Goal: Communication & Community: Participate in discussion

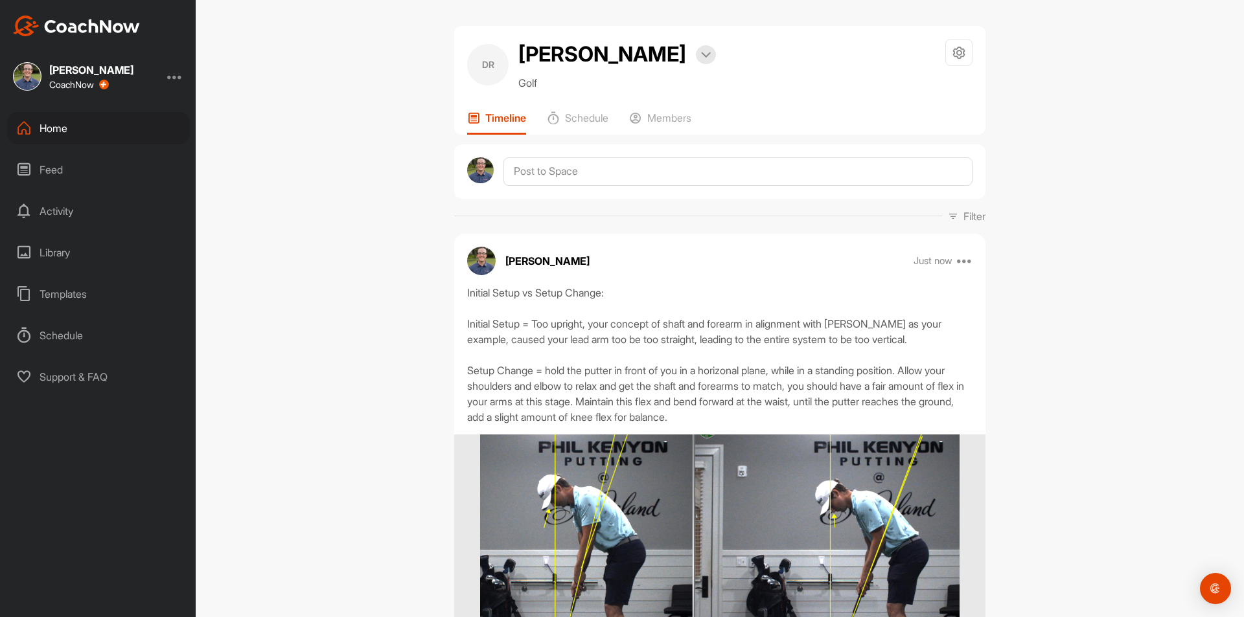
scroll to position [73, 0]
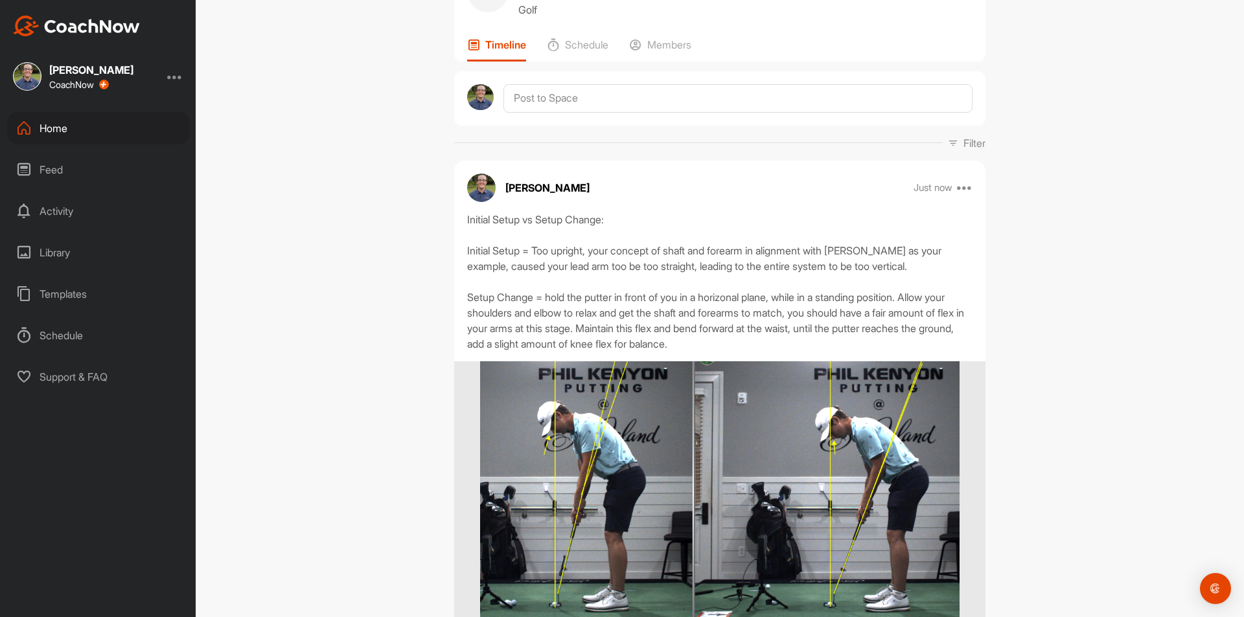
click at [334, 228] on div "DR [PERSON_NAME] Bookings Golf Space Settings Your Notifications Timeline Sched…" at bounding box center [720, 308] width 1048 height 617
click at [54, 122] on div "Home" at bounding box center [98, 128] width 183 height 32
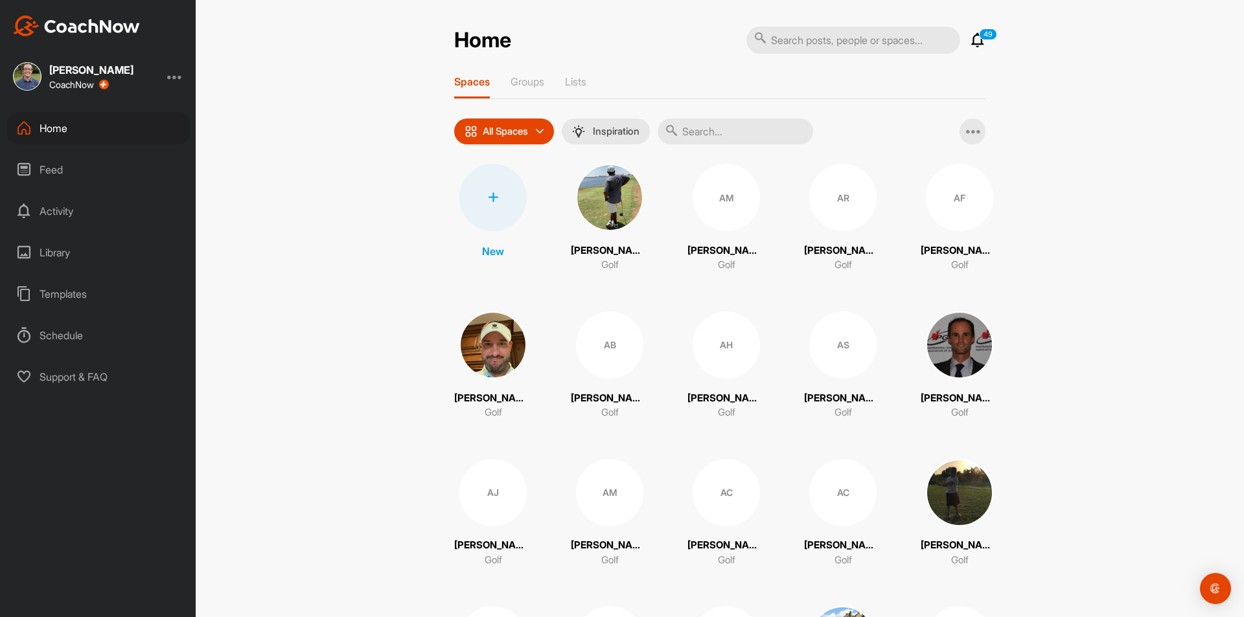
click at [707, 128] on input "text" at bounding box center [734, 132] width 155 height 26
type input "bogd"
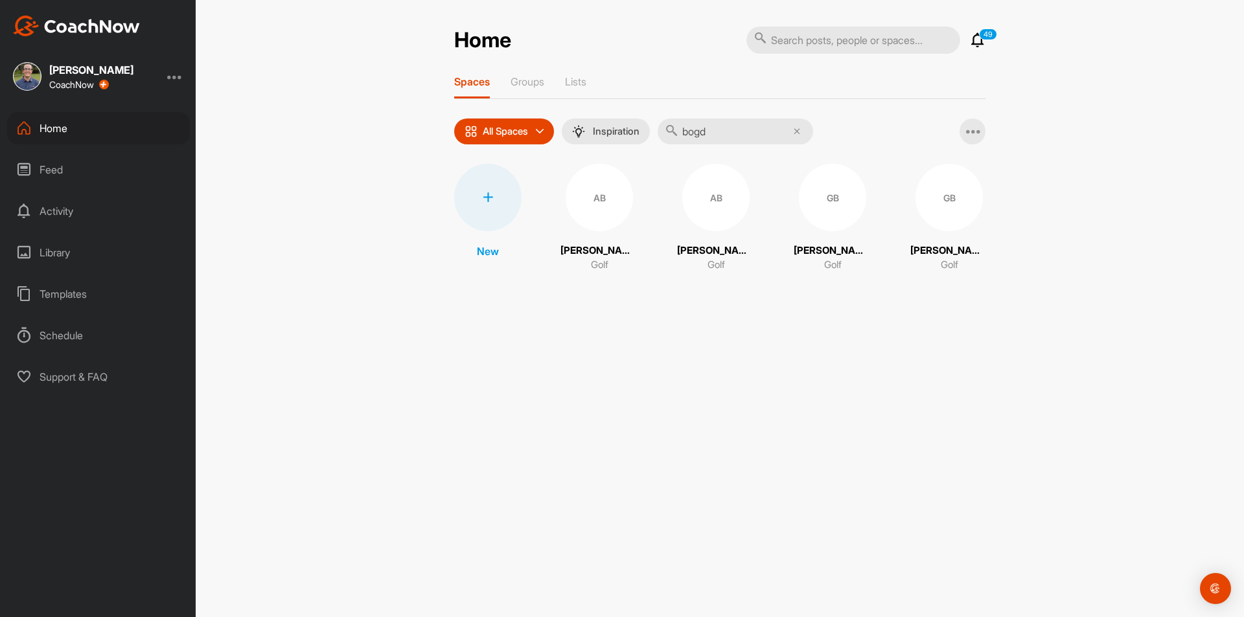
click at [837, 209] on div "GB" at bounding box center [832, 197] width 67 height 67
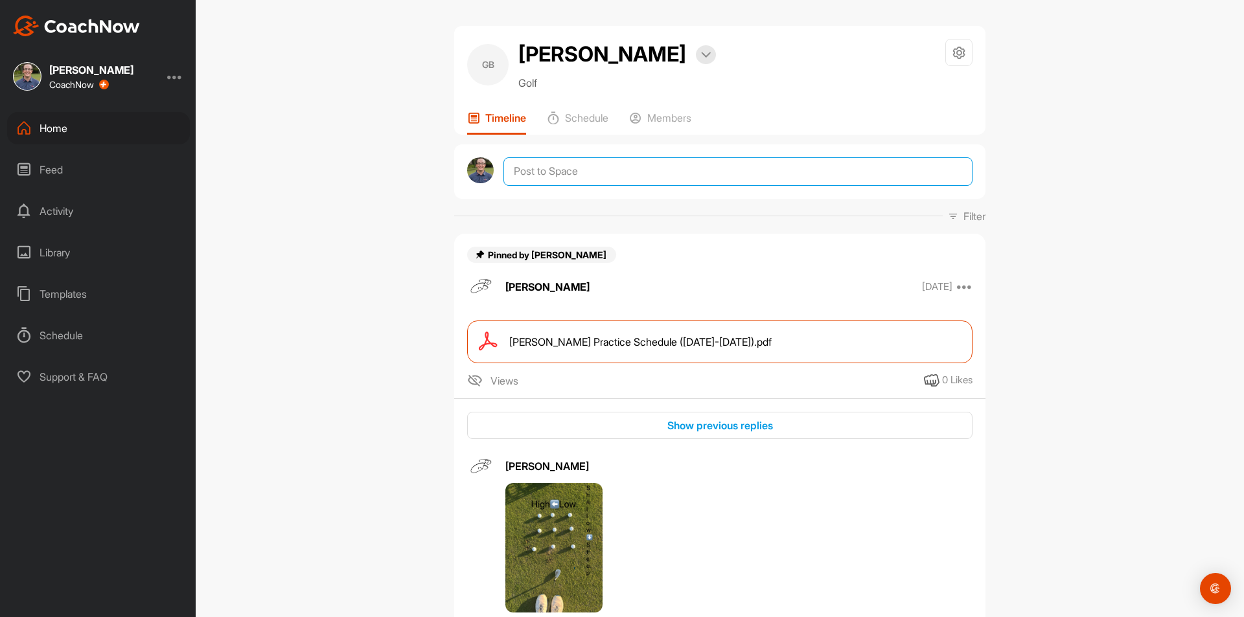
click at [565, 186] on textarea at bounding box center [737, 171] width 469 height 29
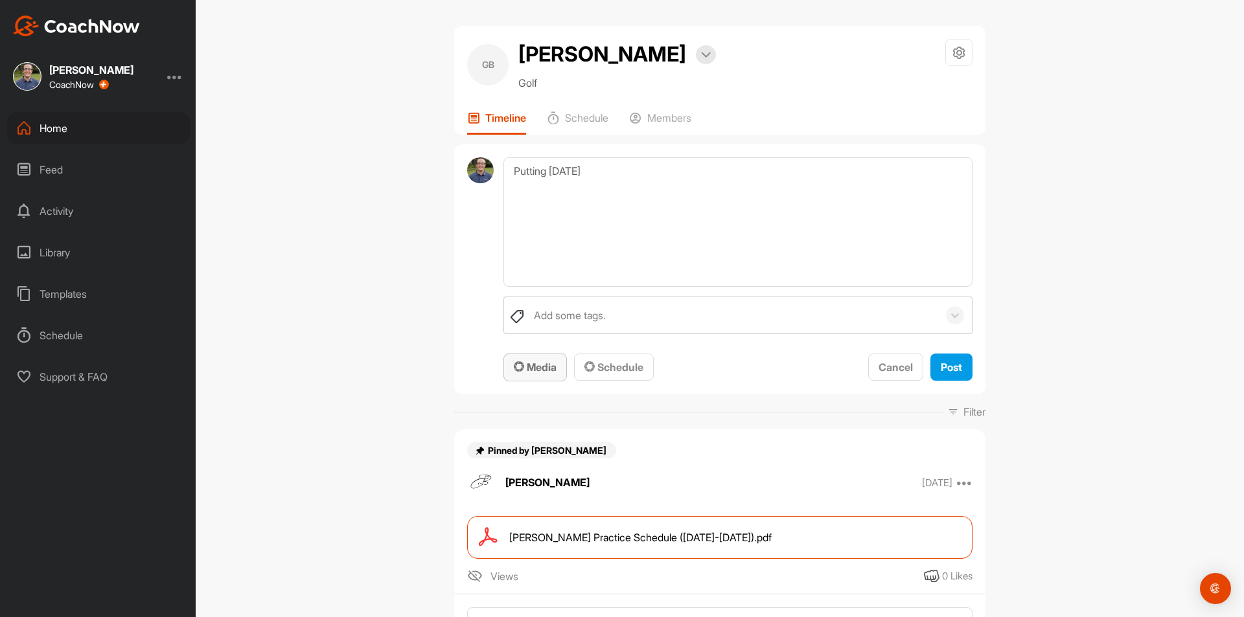
click at [535, 374] on span "Media" at bounding box center [535, 367] width 43 height 13
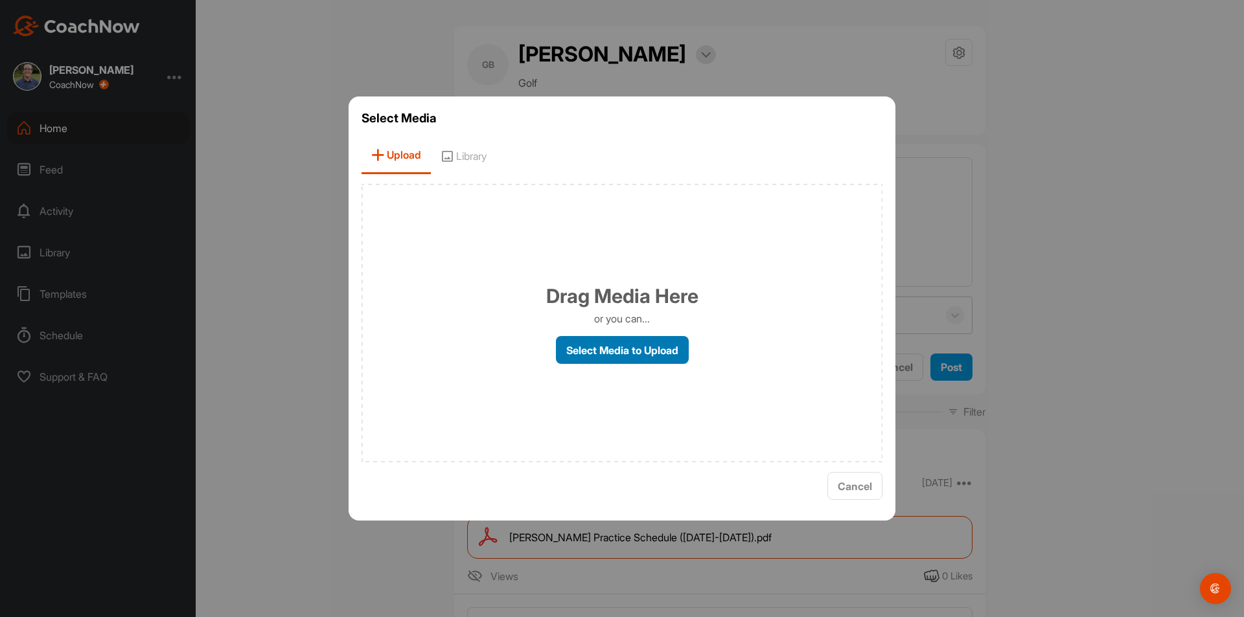
drag, startPoint x: 620, startPoint y: 363, endPoint x: 626, endPoint y: 359, distance: 7.9
click at [621, 365] on div "Drag Media Here or you can... Select Media to Upload" at bounding box center [621, 323] width 521 height 279
click at [623, 365] on div "Drag Media Here or you can... Select Media to Upload" at bounding box center [621, 323] width 521 height 279
click at [628, 341] on label "Select Media to Upload" at bounding box center [622, 350] width 133 height 28
click at [621, 352] on label "Select Media to Upload" at bounding box center [622, 350] width 133 height 28
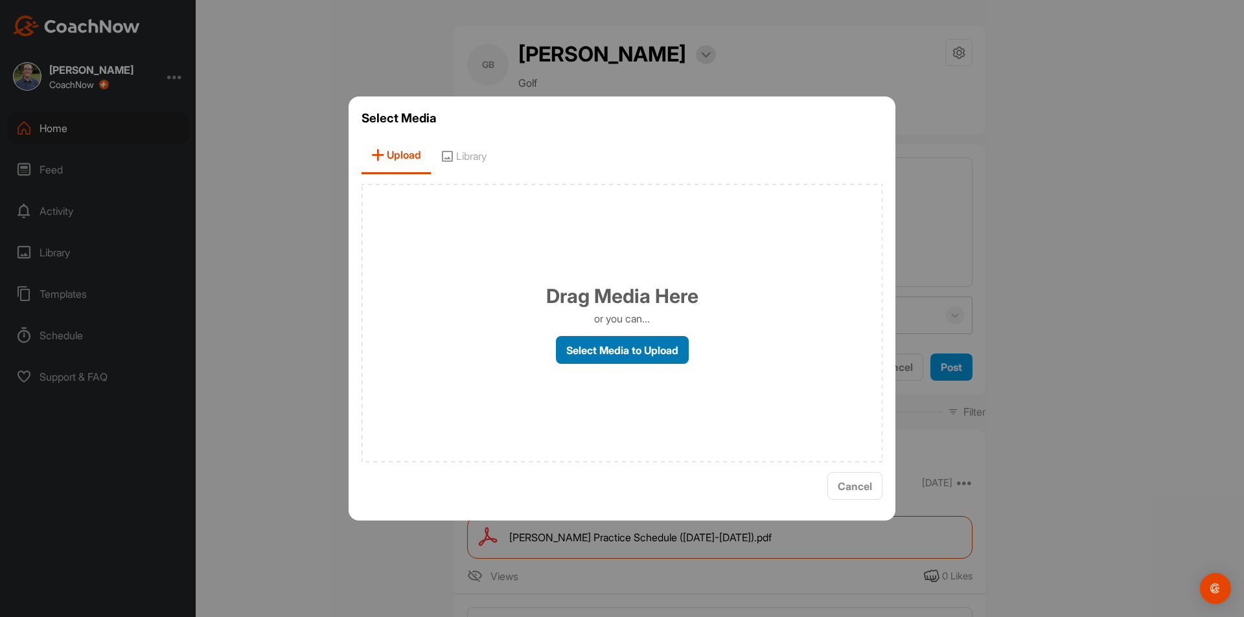
click at [0, 0] on input "Select Media to Upload" at bounding box center [0, 0] width 0 height 0
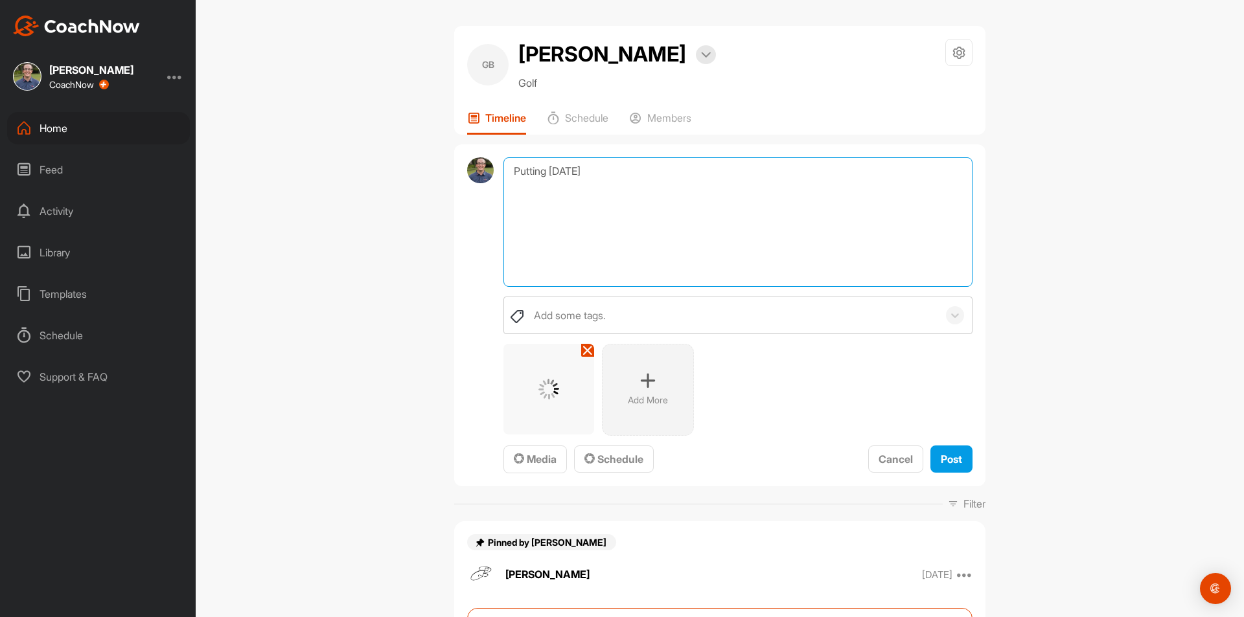
click at [615, 240] on textarea "Putting [DATE]" at bounding box center [737, 222] width 469 height 130
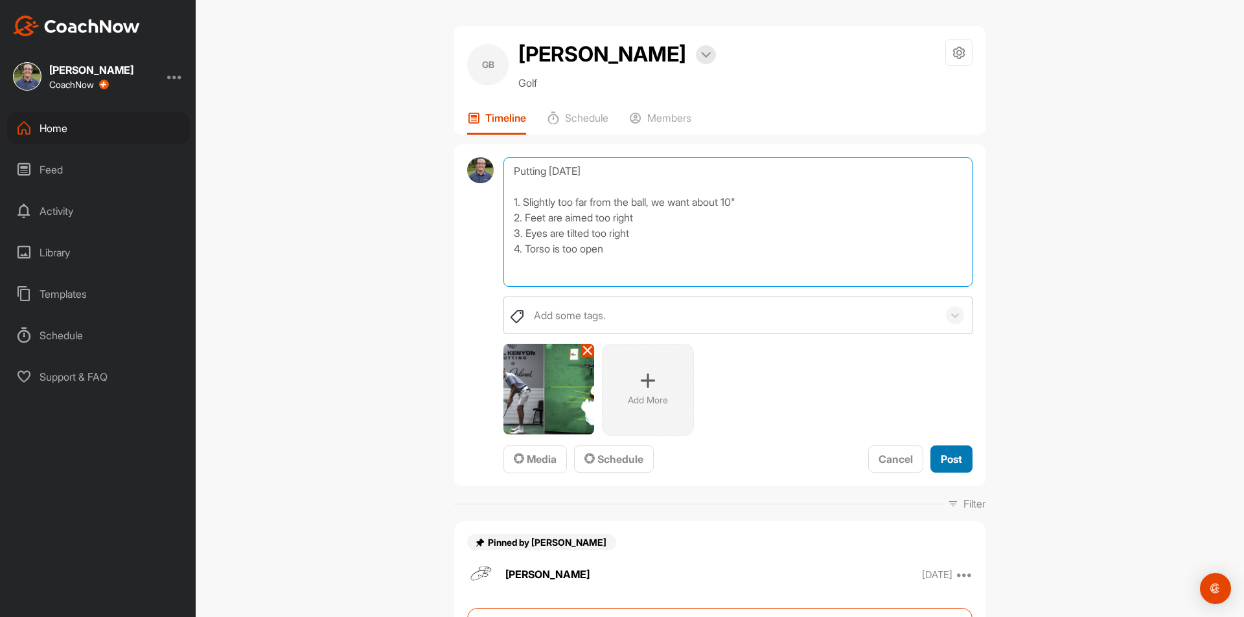
type textarea "Putting [DATE] 1. Slightly too far from the ball, we want about 10" 2. Feet are…"
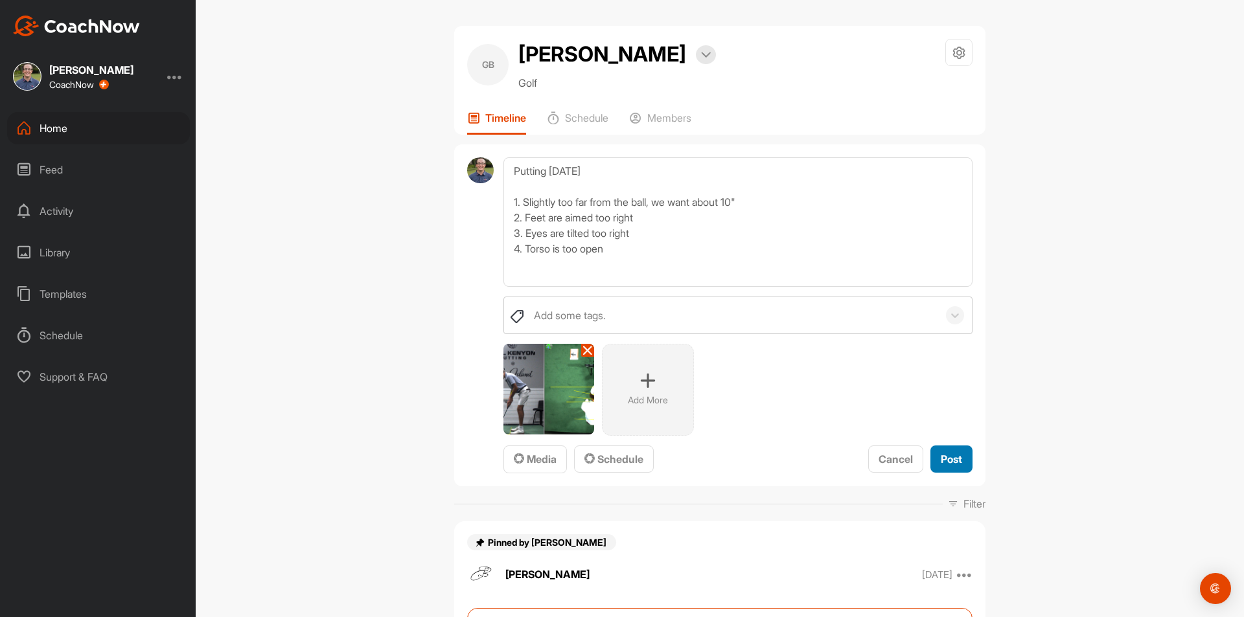
click at [949, 466] on span "Post" at bounding box center [951, 459] width 21 height 13
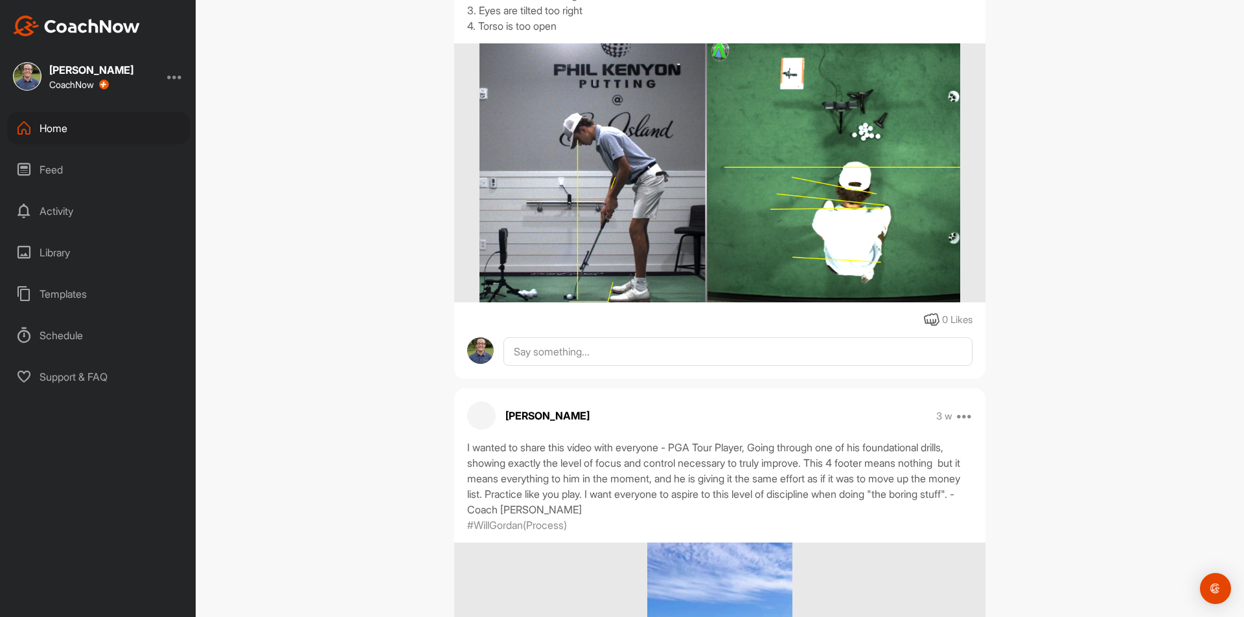
scroll to position [1296, 0]
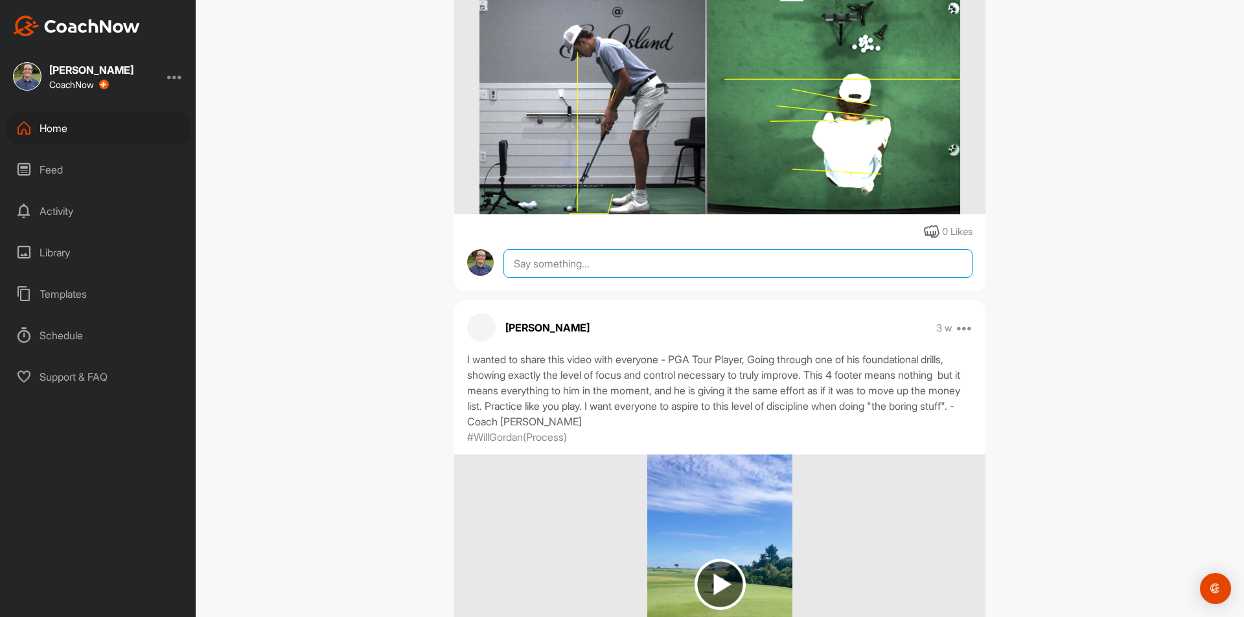
click at [544, 278] on textarea at bounding box center [737, 263] width 469 height 29
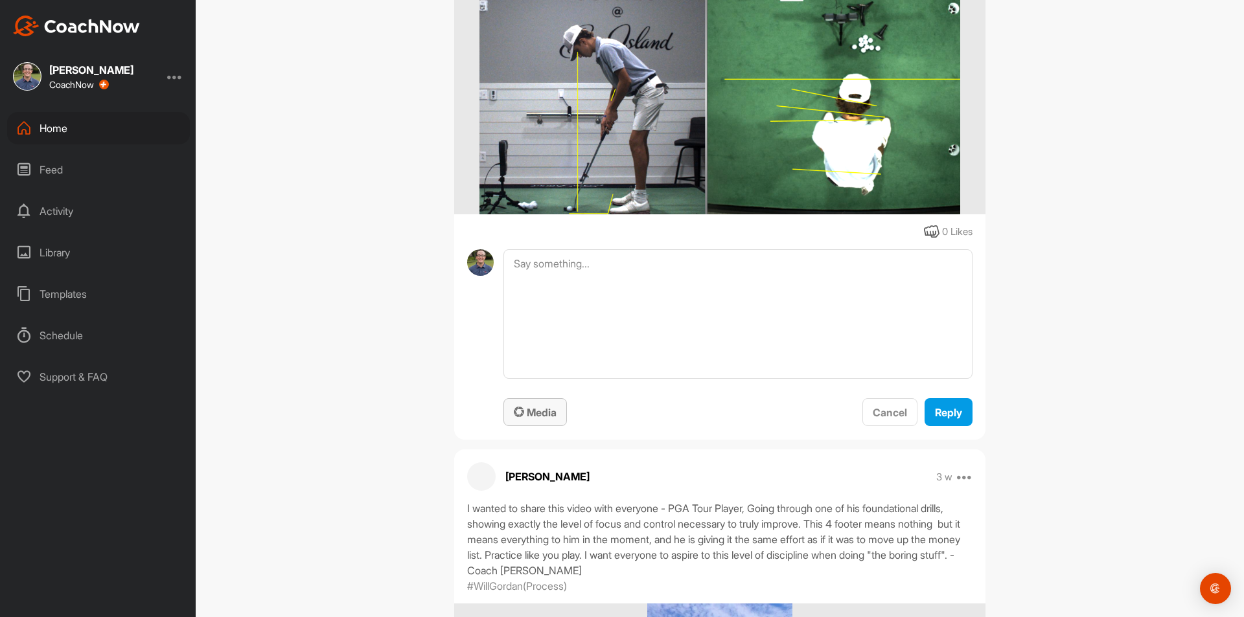
click at [542, 419] on span "Media" at bounding box center [535, 412] width 43 height 13
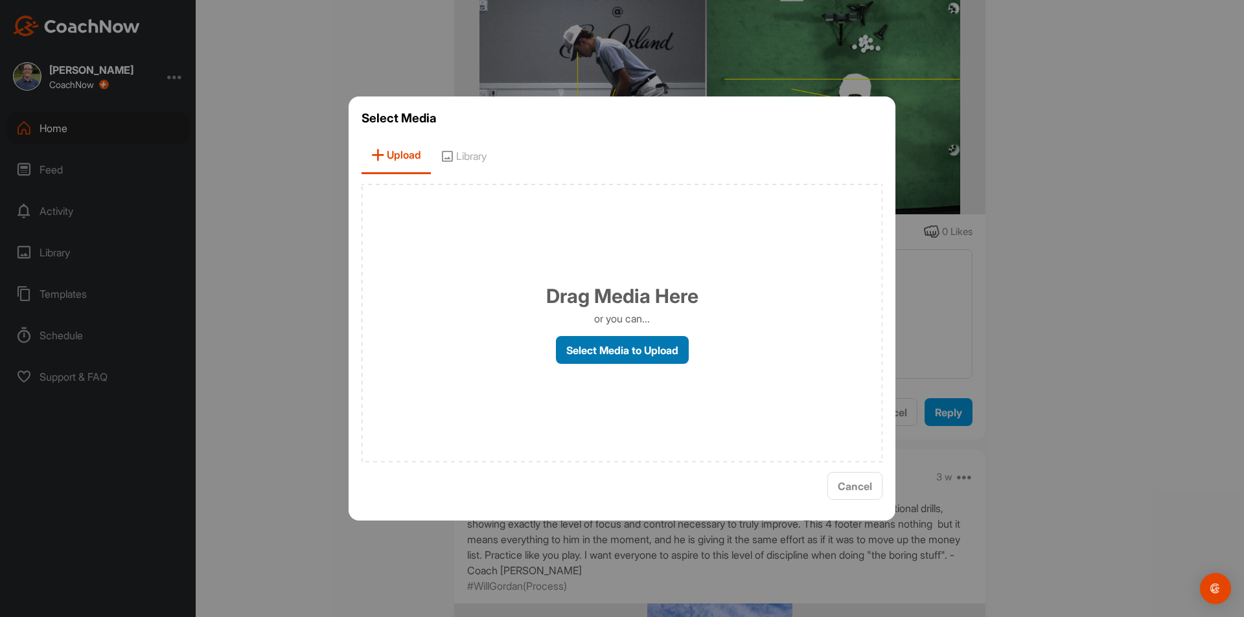
click at [656, 347] on label "Select Media to Upload" at bounding box center [622, 350] width 133 height 28
click at [0, 0] on input "Select Media to Upload" at bounding box center [0, 0] width 0 height 0
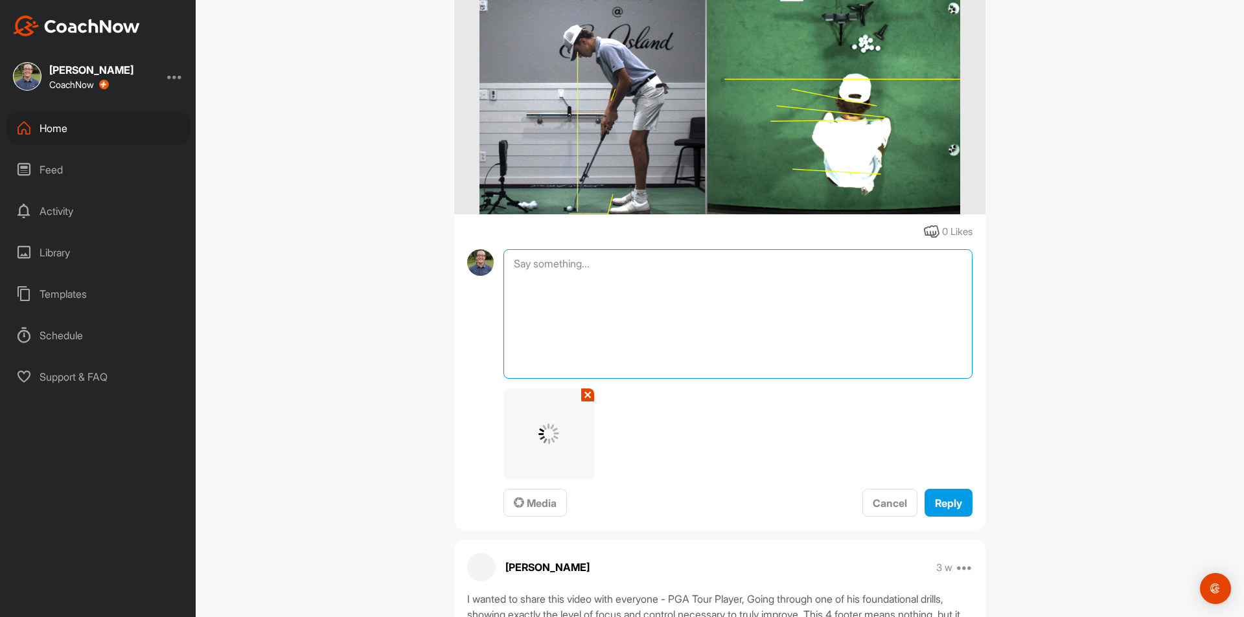
click at [572, 305] on textarea at bounding box center [737, 314] width 469 height 130
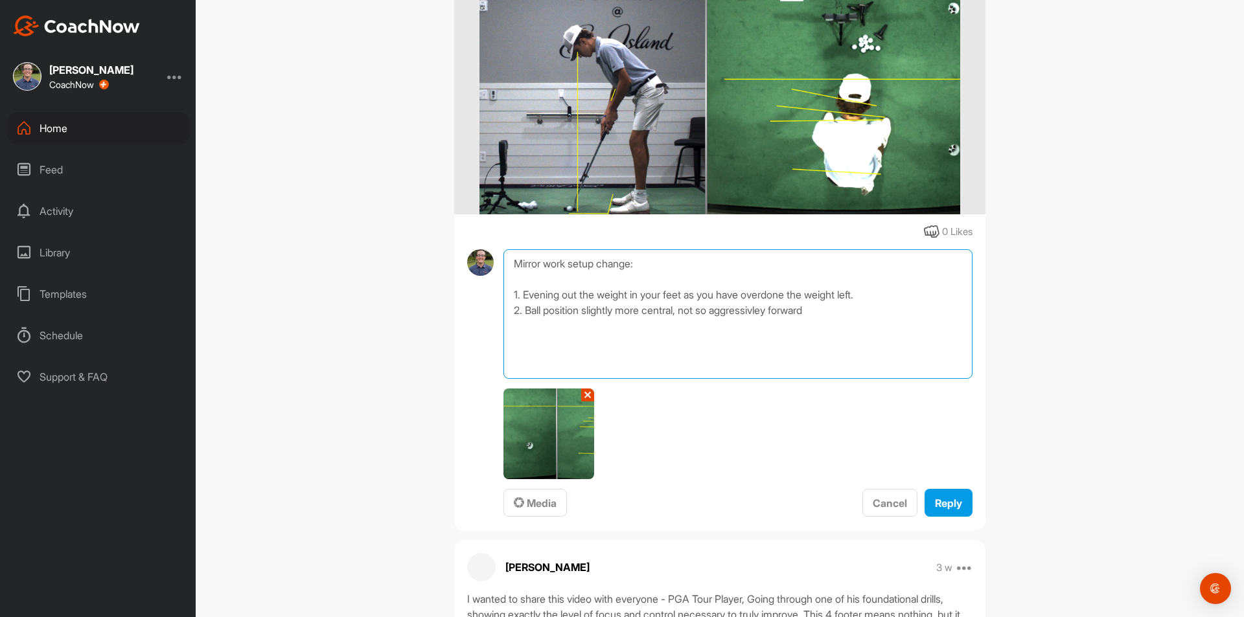
click at [766, 337] on textarea "Mirror work setup change: 1. Evening out the weight in your feet as you have ov…" at bounding box center [737, 314] width 469 height 130
click at [850, 342] on textarea "Mirror work setup change: 1. Evening out the weight in your feet as you have ov…" at bounding box center [737, 314] width 469 height 130
click at [560, 358] on textarea "Mirror work setup change: 1. Evening out the weight in your feet as you have ov…" at bounding box center [737, 314] width 469 height 130
click at [716, 368] on textarea "Mirror work setup change: 1. Evening out the weight in your feet as you have ov…" at bounding box center [737, 314] width 469 height 130
type textarea "Mirror work setup change: 1. Evening out the weight in your feet as you have ov…"
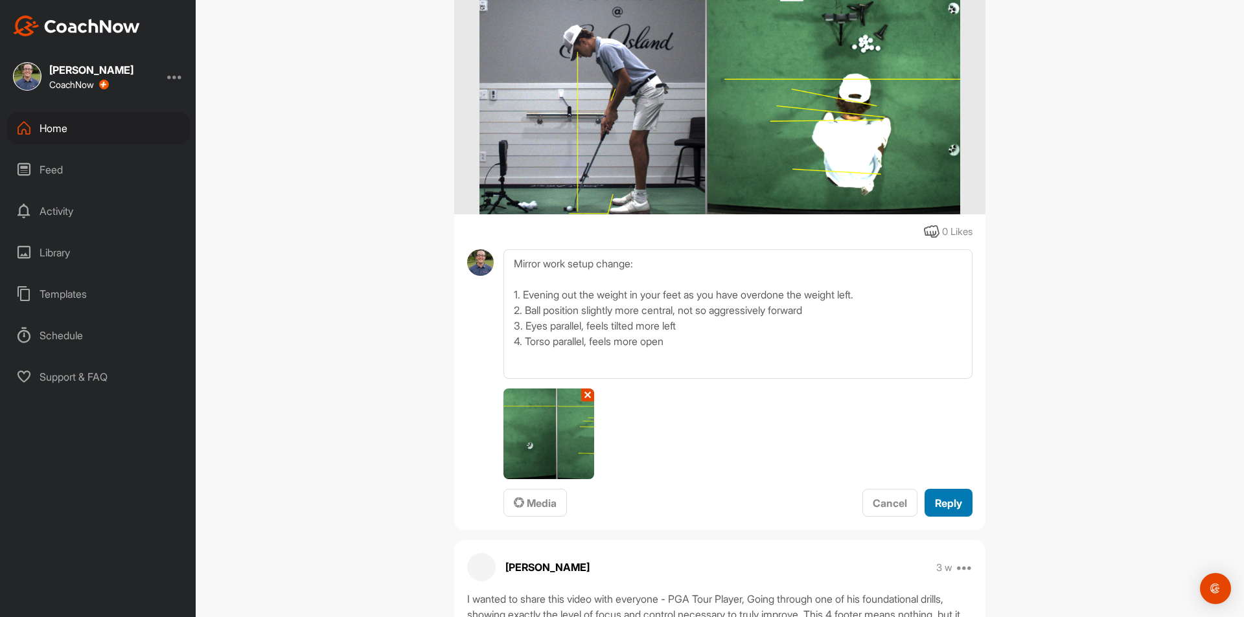
click at [946, 510] on span "Reply" at bounding box center [948, 503] width 27 height 13
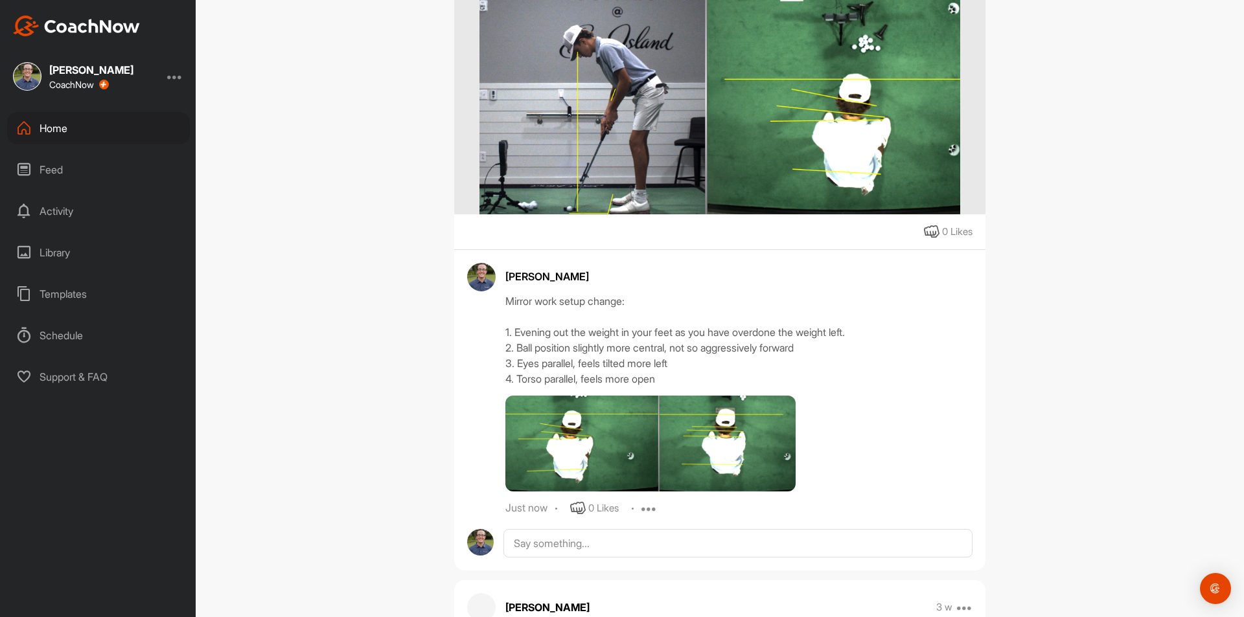
drag, startPoint x: 1043, startPoint y: 434, endPoint x: 1064, endPoint y: 430, distance: 21.7
click at [1045, 431] on div "GB [PERSON_NAME] Bookings Golf Space Settings Your Notifications Leave Space Ti…" at bounding box center [720, 308] width 1048 height 617
